Goal: Task Accomplishment & Management: Manage account settings

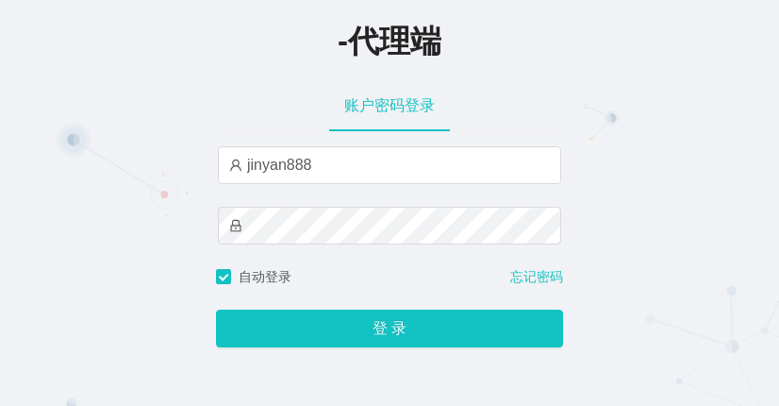
type input "jinyan888"
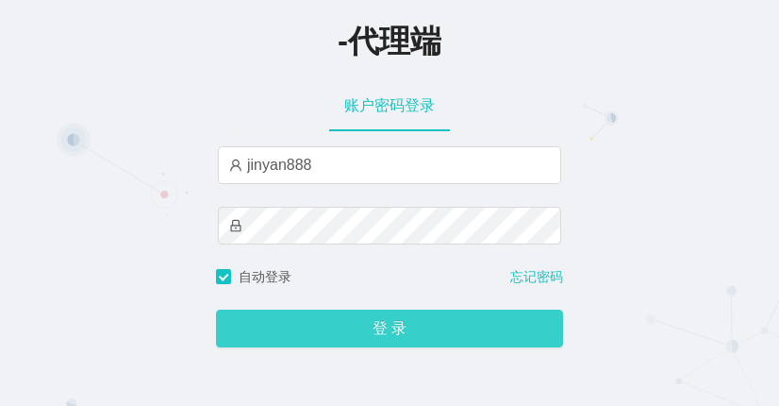
click at [372, 336] on button "登 录" at bounding box center [389, 328] width 347 height 38
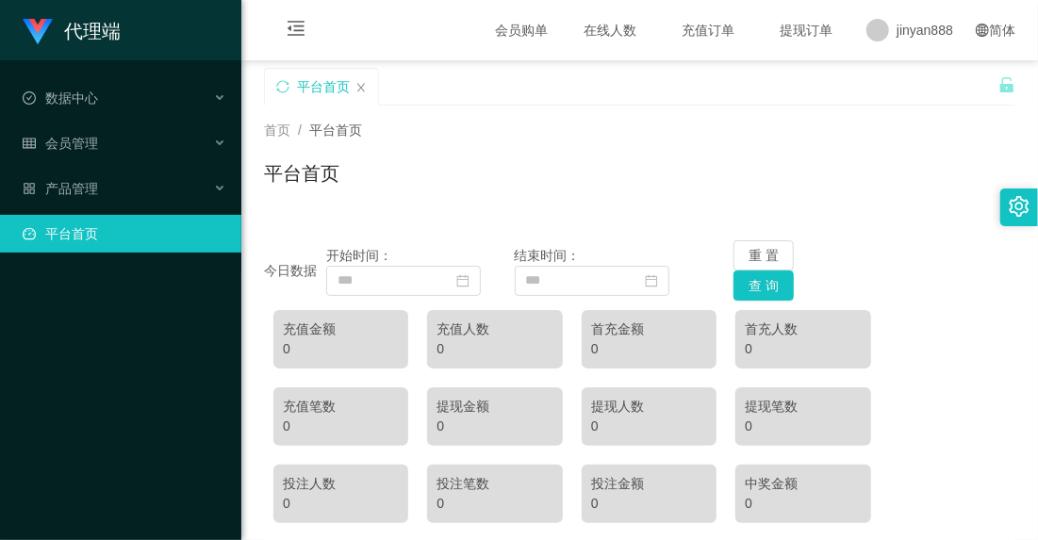
drag, startPoint x: 394, startPoint y: 148, endPoint x: 525, endPoint y: 197, distance: 140.0
click at [525, 197] on div "平台首页" at bounding box center [640, 180] width 752 height 43
click at [125, 136] on div "会员管理" at bounding box center [120, 143] width 241 height 38
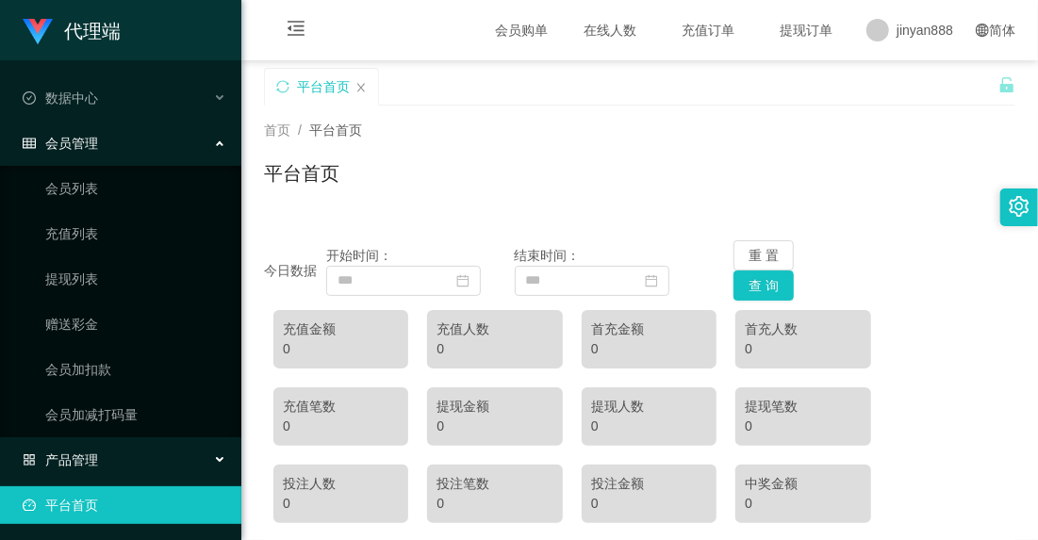
click at [110, 405] on div "产品管理" at bounding box center [120, 460] width 241 height 38
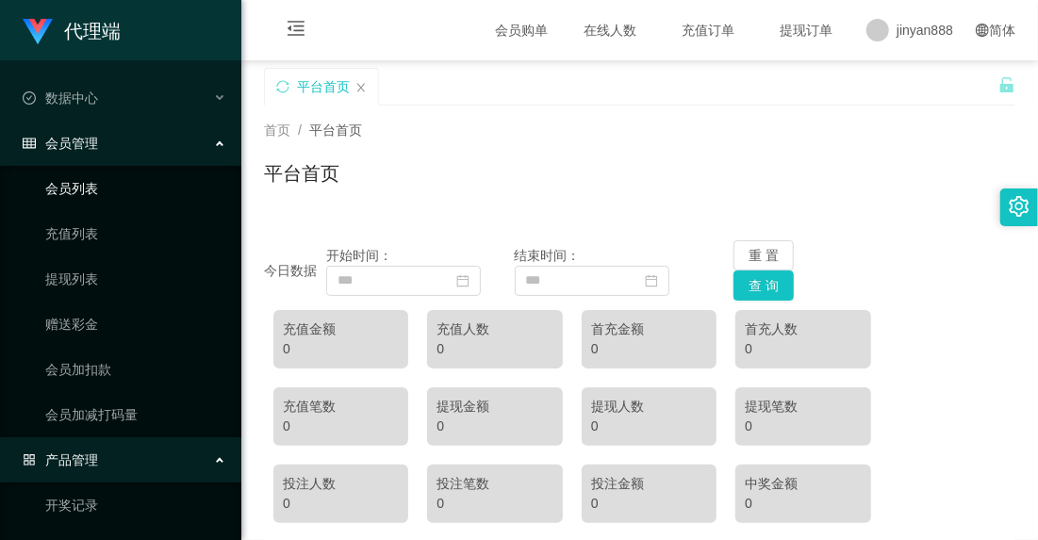
click at [79, 185] on link "会员列表" at bounding box center [135, 189] width 181 height 38
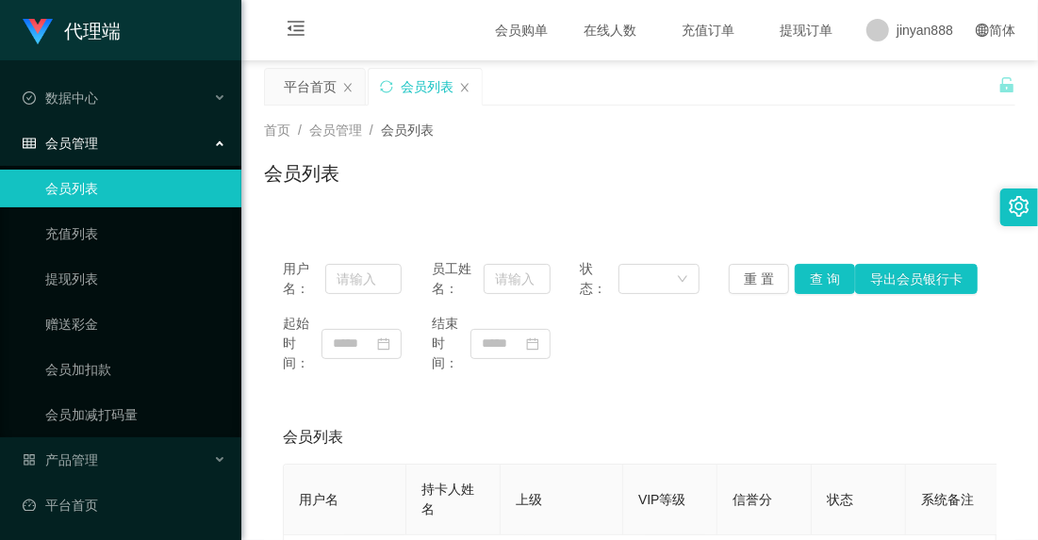
click at [445, 183] on div "会员列表" at bounding box center [640, 180] width 752 height 43
click at [96, 328] on link "赠送彩金" at bounding box center [135, 325] width 181 height 38
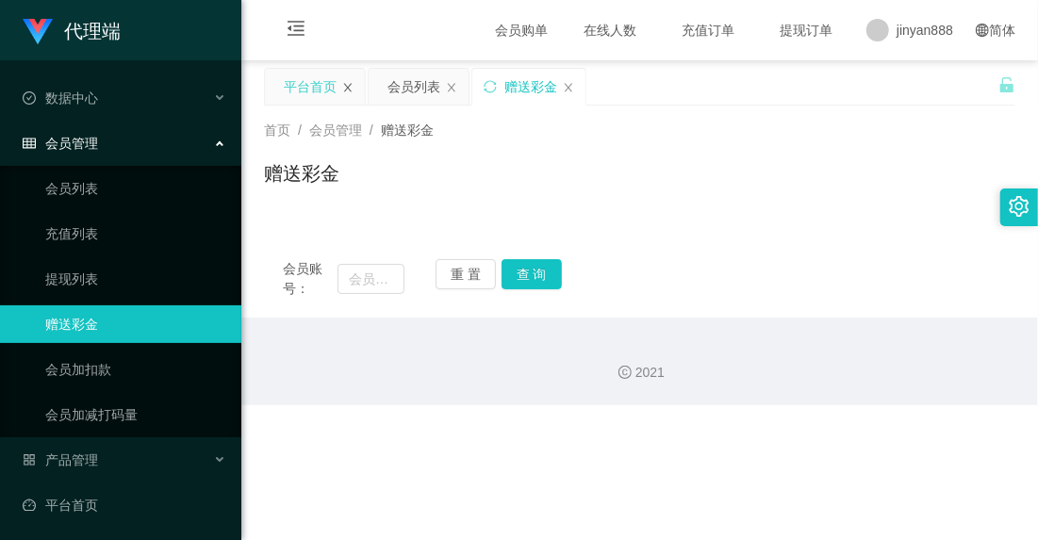
click at [352, 82] on icon "图标: close" at bounding box center [347, 87] width 11 height 11
click at [94, 374] on link "会员加扣款" at bounding box center [135, 370] width 181 height 38
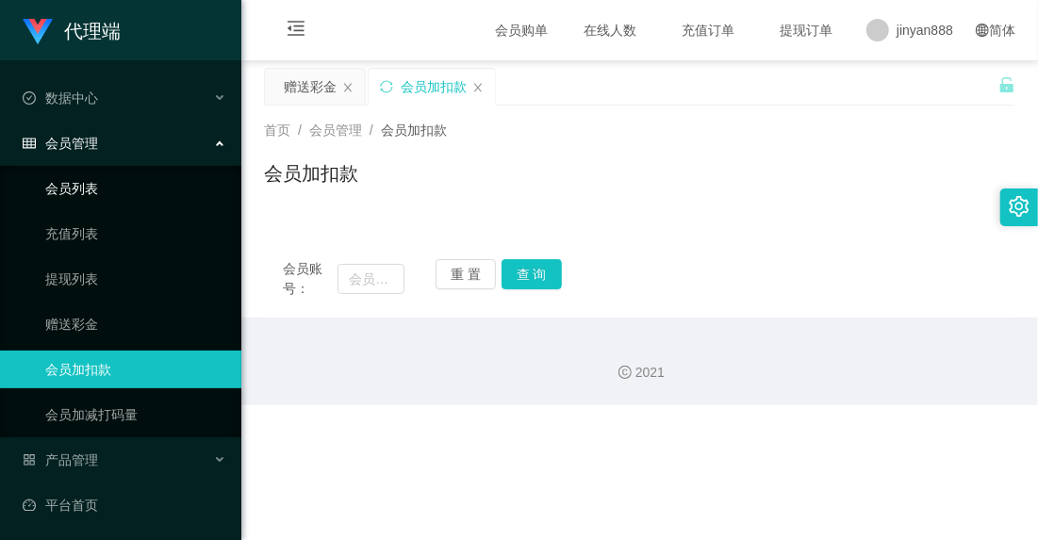
click at [102, 187] on link "会员列表" at bounding box center [135, 189] width 181 height 38
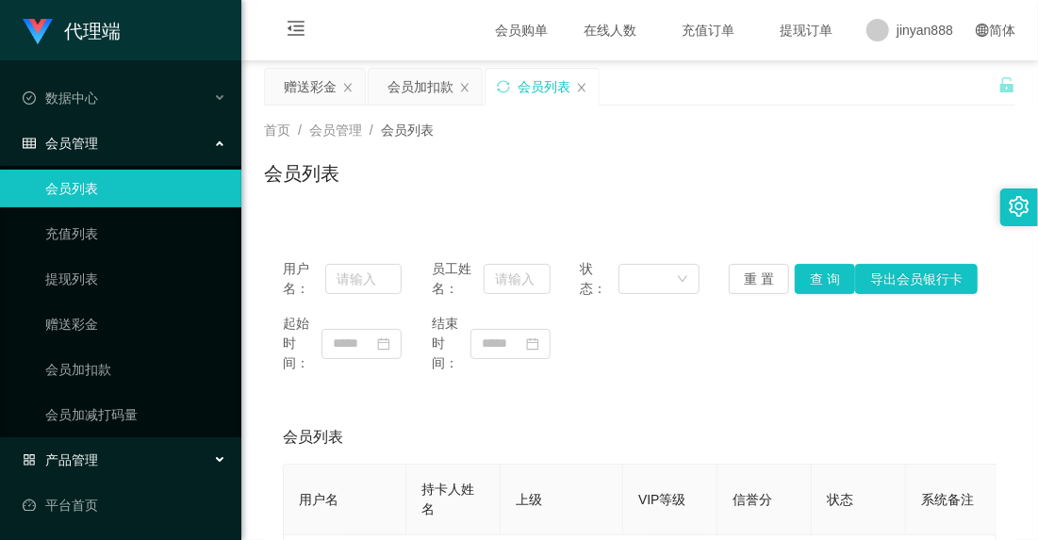
click at [144, 405] on div "产品管理" at bounding box center [120, 460] width 241 height 38
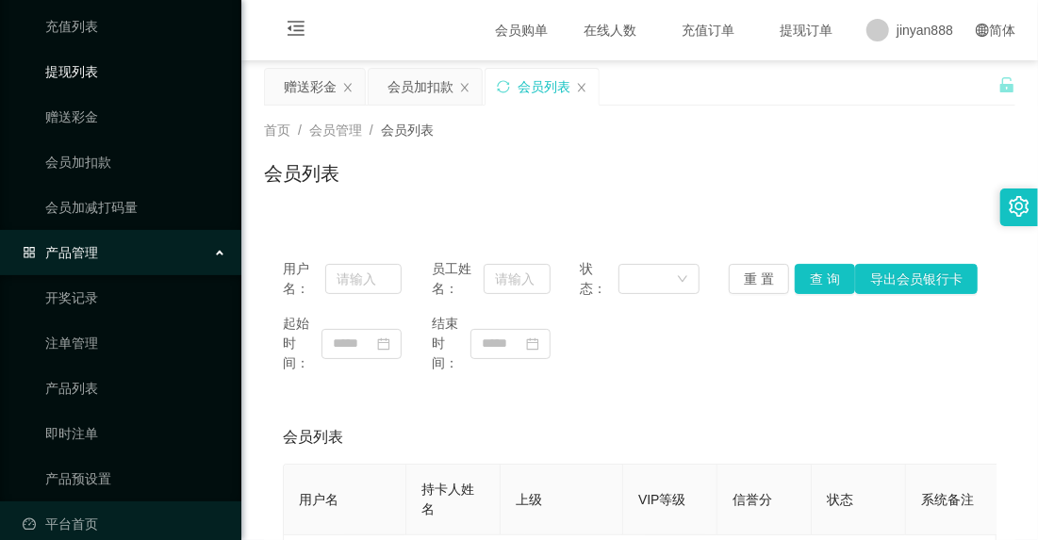
scroll to position [224, 0]
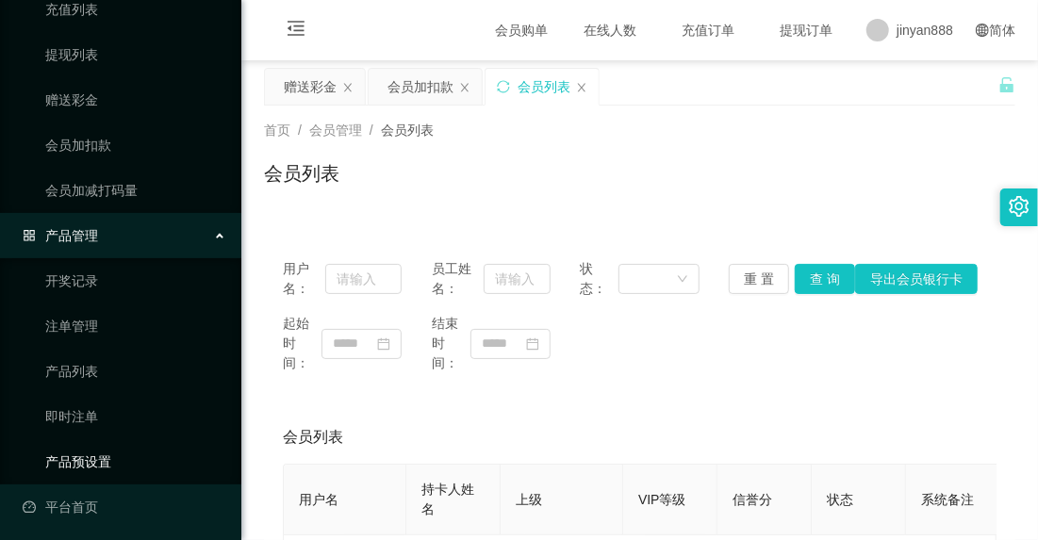
click at [118, 405] on link "产品预设置" at bounding box center [135, 462] width 181 height 38
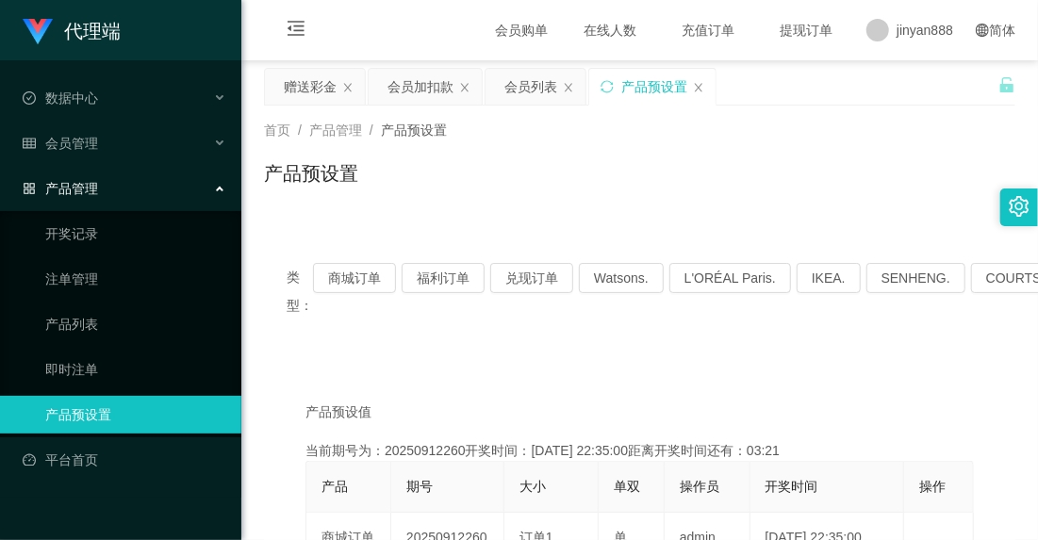
click at [778, 24] on span "提现订单" at bounding box center [807, 30] width 72 height 13
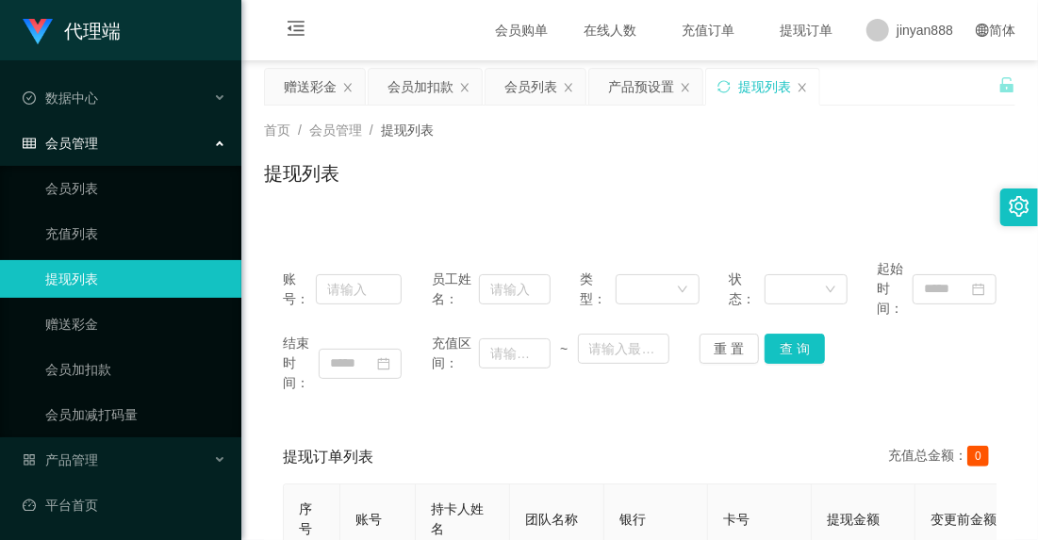
click at [778, 73] on div at bounding box center [1007, 87] width 17 height 38
click at [778, 83] on icon "图标: unlock" at bounding box center [1007, 84] width 17 height 17
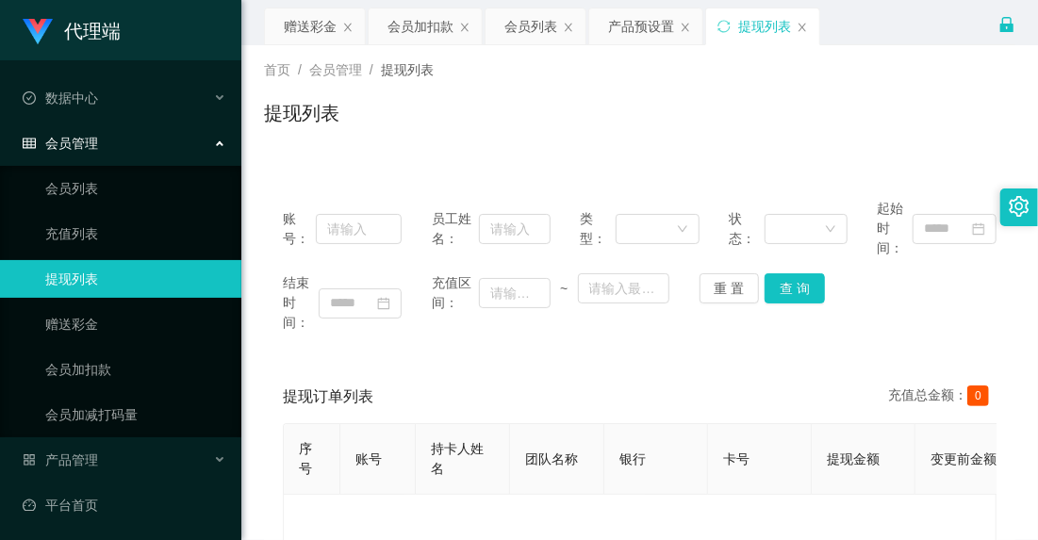
click at [490, 144] on div "首页 / 会员管理 / 提现列表 / 提现列表" at bounding box center [639, 101] width 797 height 112
click at [226, 145] on div "会员管理" at bounding box center [120, 143] width 241 height 38
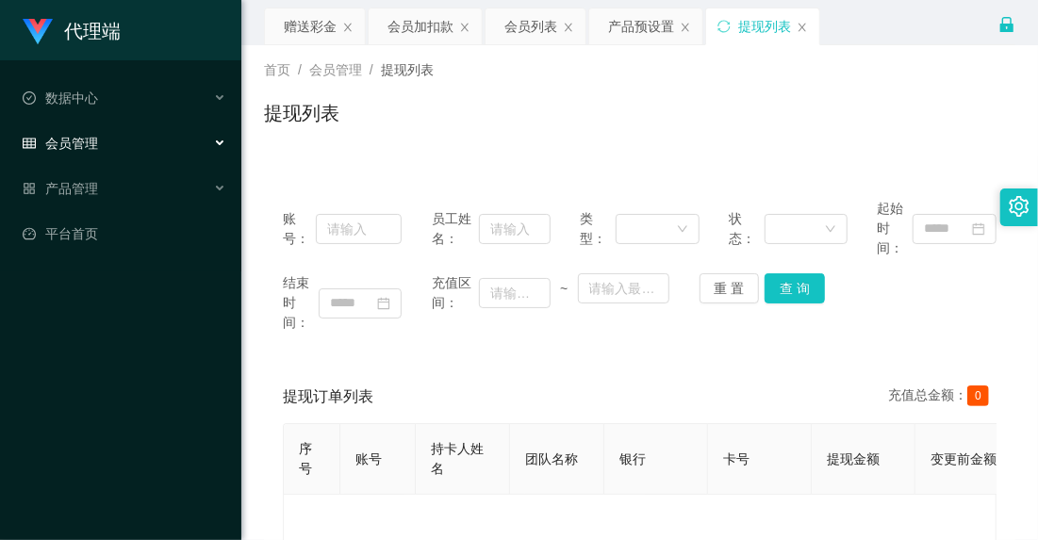
click at [563, 166] on div "账号： 员工姓名： 类型： 状态： 起始时间： 结束时间： 充值区间： ~ 重 置 查 询 提现订单列表 充值总金额： 0 序号 账号 持卡人姓名 团队名称 …" at bounding box center [640, 405] width 752 height 495
